Goal: Task Accomplishment & Management: Manage account settings

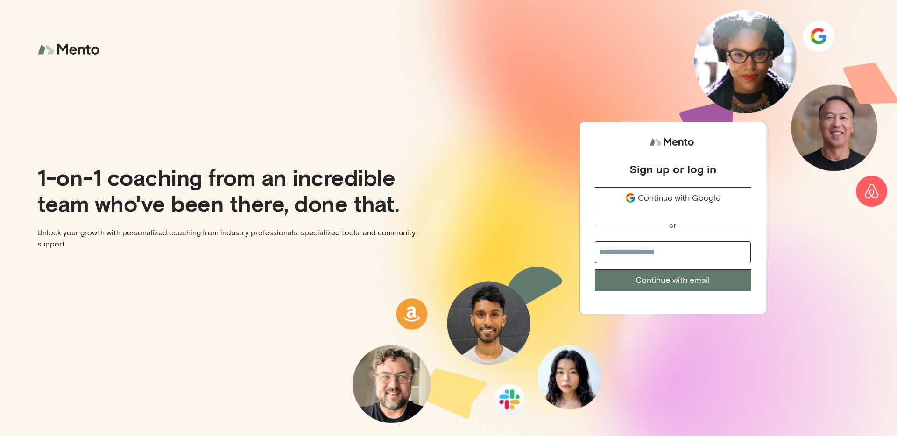
click at [675, 202] on span "Continue with Google" at bounding box center [679, 198] width 83 height 13
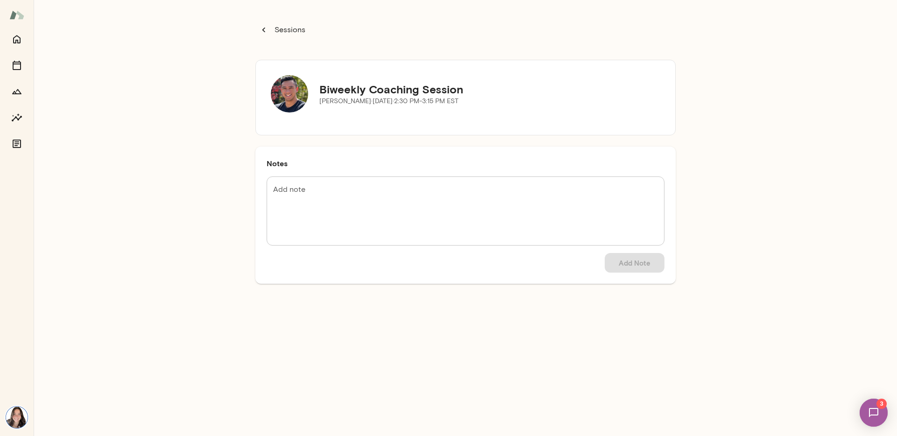
click at [460, 217] on textarea "Add note" at bounding box center [465, 211] width 385 height 54
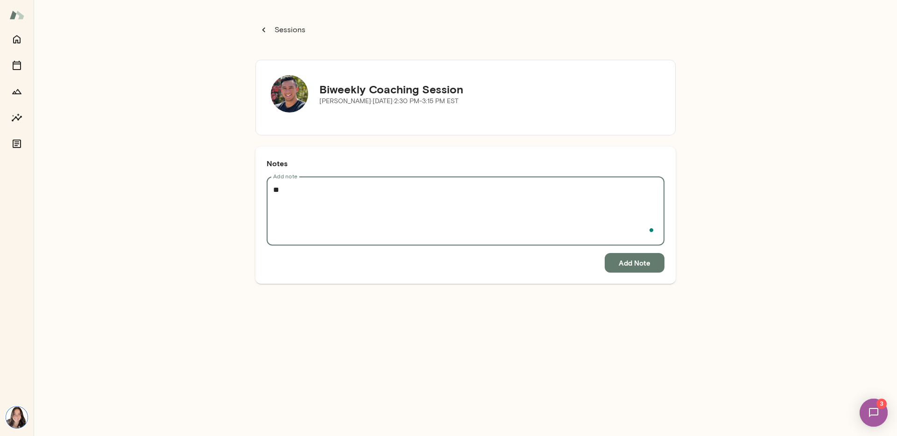
type textarea "*"
type textarea "**********"
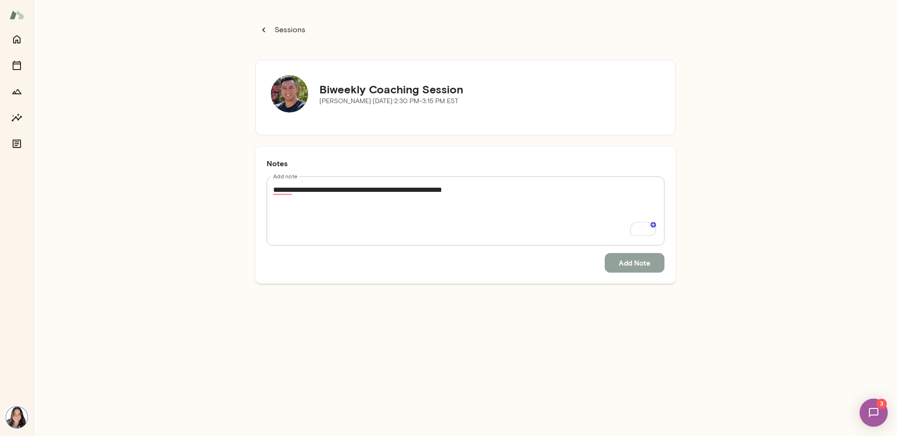
click at [628, 265] on button "Add Note" at bounding box center [634, 263] width 60 height 20
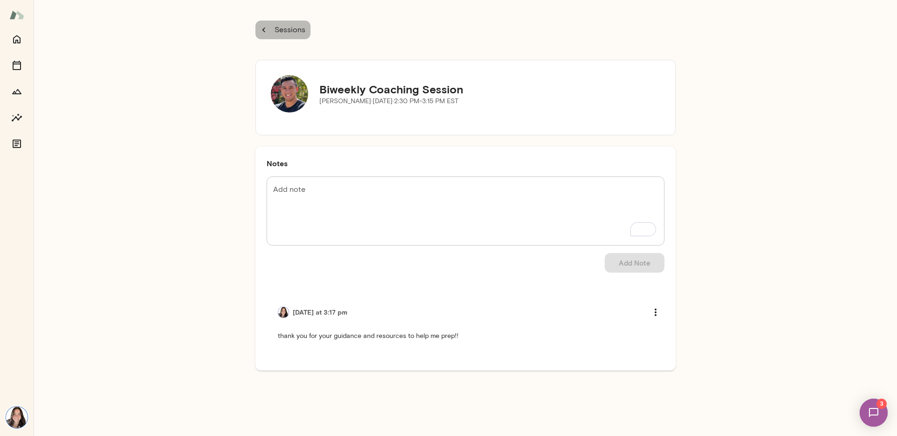
click at [265, 30] on icon "button" at bounding box center [264, 30] width 10 height 10
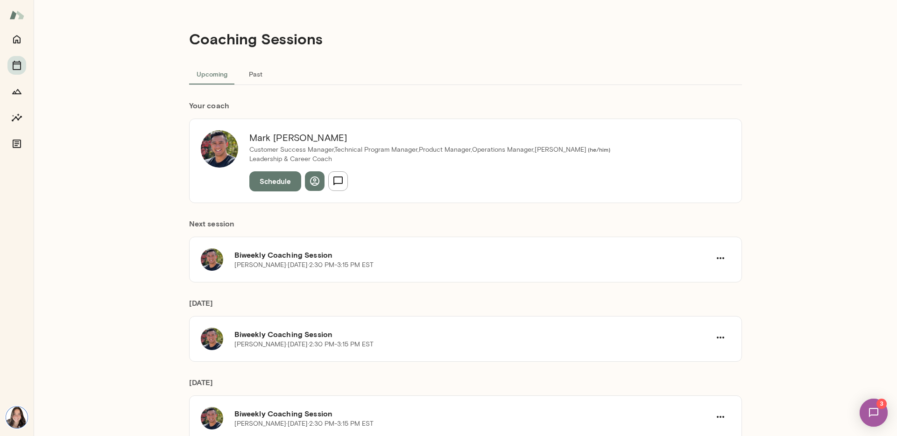
click at [238, 78] on button "Past" at bounding box center [256, 74] width 42 height 22
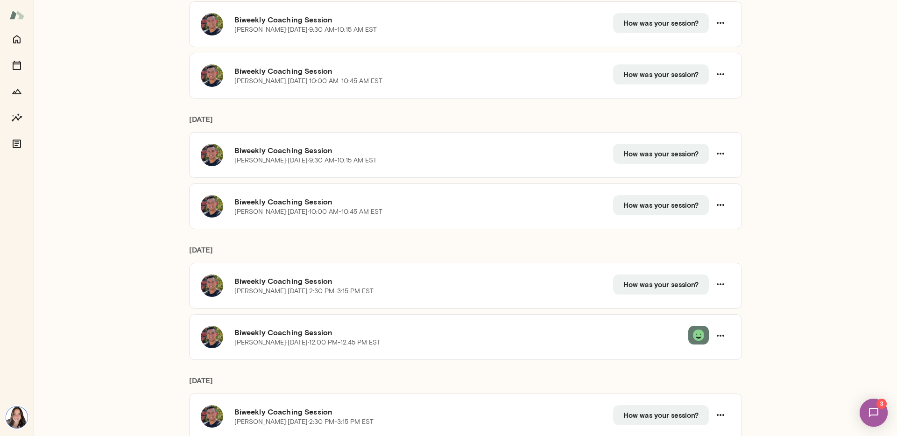
scroll to position [1243, 0]
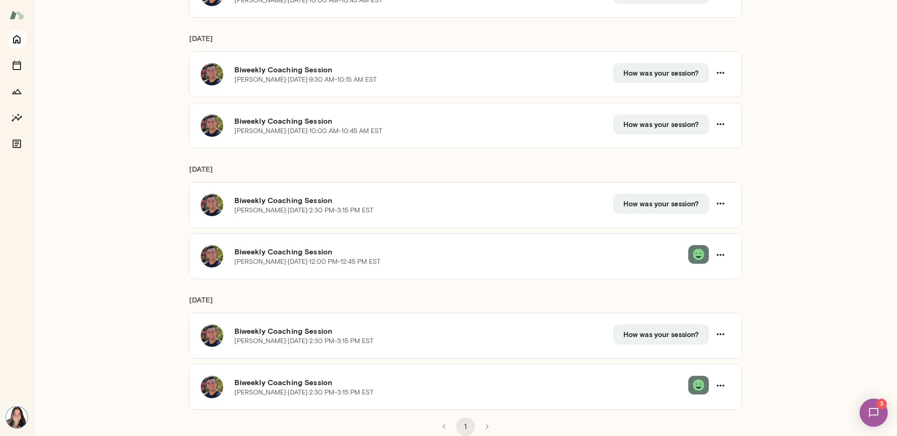
click at [19, 35] on icon "Home" at bounding box center [16, 39] width 11 height 11
